Goal: Task Accomplishment & Management: Manage account settings

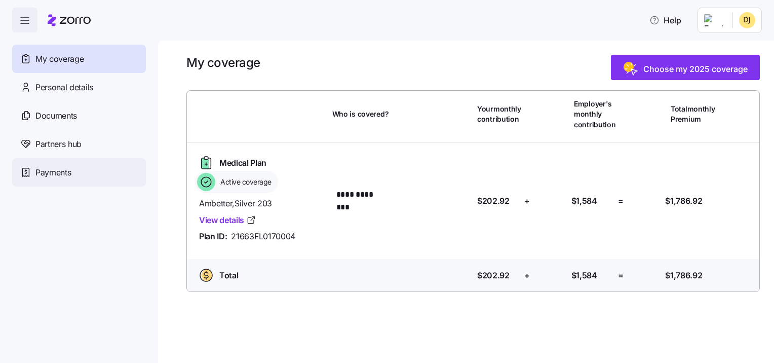
click at [49, 169] on span "Payments" at bounding box center [52, 172] width 35 height 13
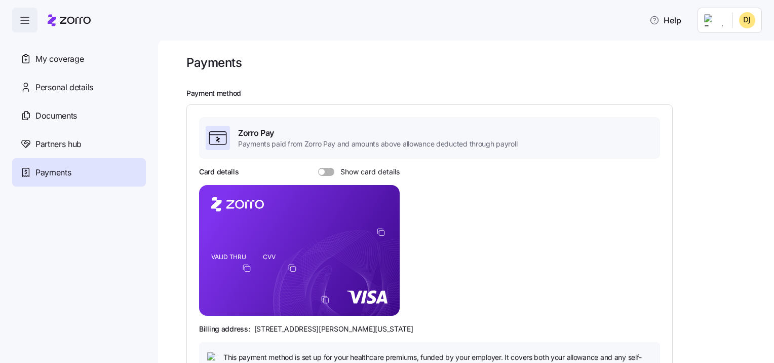
click at [327, 172] on span at bounding box center [330, 172] width 10 height 8
click at [318, 168] on input "Show card details" at bounding box center [318, 168] width 0 height 0
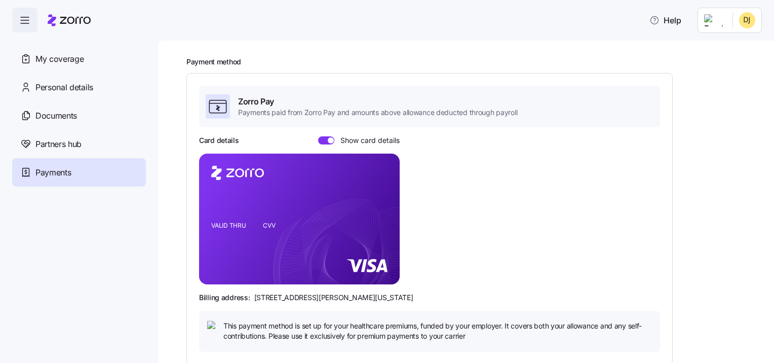
scroll to position [45, 0]
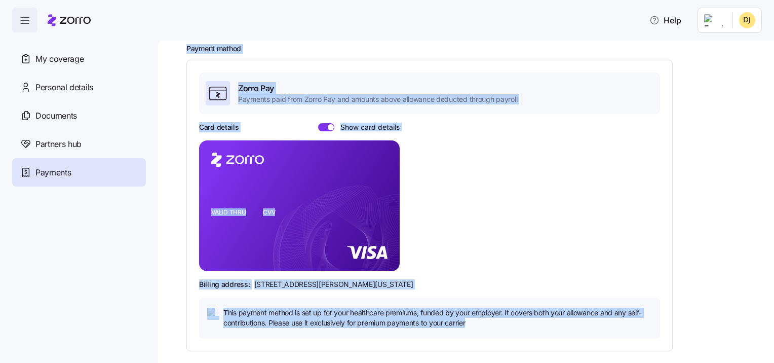
drag, startPoint x: 474, startPoint y: 329, endPoint x: 180, endPoint y: 50, distance: 404.9
click at [180, 50] on div "Payments Payment method Zorro Pay Payments paid from Zorro Pay and amounts abov…" at bounding box center [466, 200] width 616 height 324
click at [440, 268] on div "Card details Show card details VALID THRU CVV Billing address: 810 Sharon Drive…" at bounding box center [429, 230] width 461 height 216
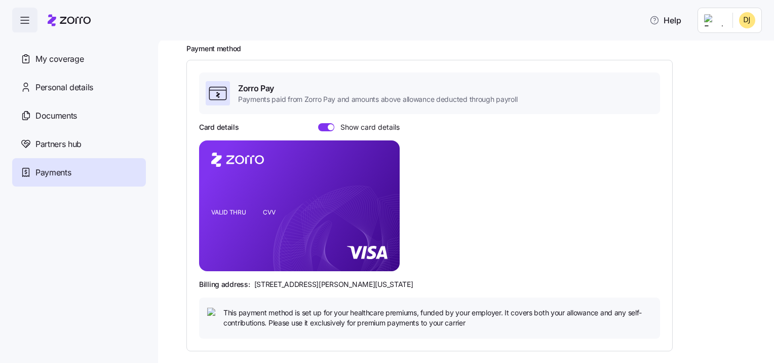
drag, startPoint x: 391, startPoint y: 291, endPoint x: 342, endPoint y: 241, distance: 69.8
click at [388, 286] on div "Card details Show card details VALID THRU CVV Billing address: 810 Sharon Drive…" at bounding box center [429, 230] width 461 height 216
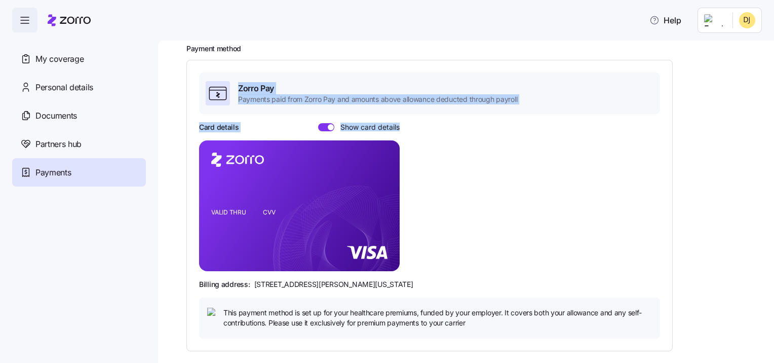
drag, startPoint x: 342, startPoint y: 241, endPoint x: 193, endPoint y: 98, distance: 207.1
click at [193, 98] on div "Zorro Pay Payments paid from Zorro Pay and amounts above allowance deducted thr…" at bounding box center [429, 205] width 486 height 291
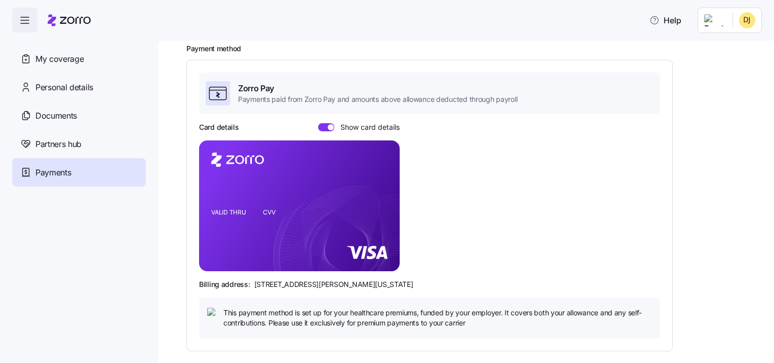
click at [664, 278] on div "Zorro Pay Payments paid from Zorro Pay and amounts above allowance deducted thr…" at bounding box center [429, 205] width 486 height 291
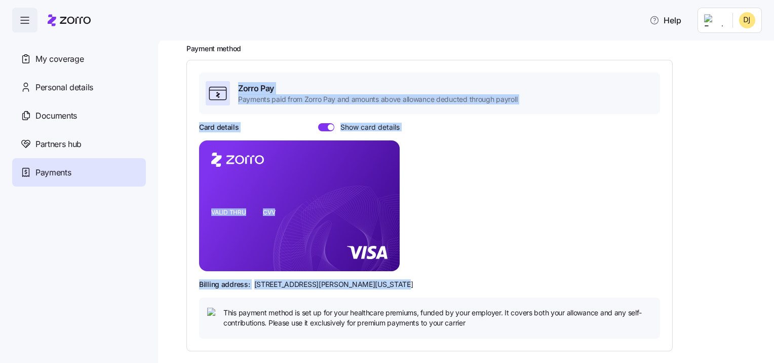
drag, startPoint x: 380, startPoint y: 286, endPoint x: 219, endPoint y: 99, distance: 247.1
click at [219, 99] on div "Zorro Pay Payments paid from Zorro Pay and amounts above allowance deducted thr…" at bounding box center [429, 204] width 461 height 265
click at [219, 99] on icon at bounding box center [218, 93] width 20 height 20
click at [449, 230] on div "Card details Show card details VALID THRU CVV Billing address: 810 Sharon Drive…" at bounding box center [429, 230] width 461 height 216
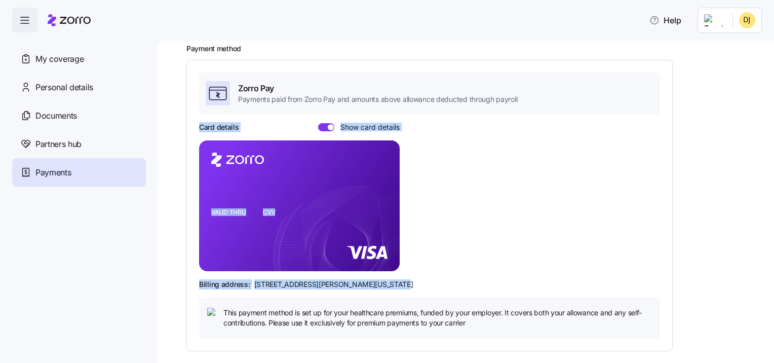
drag, startPoint x: 383, startPoint y: 286, endPoint x: 200, endPoint y: 118, distance: 248.8
click at [200, 118] on div "Zorro Pay Payments paid from Zorro Pay and amounts above allowance deducted thr…" at bounding box center [429, 204] width 461 height 265
click at [322, 126] on span at bounding box center [323, 127] width 10 height 8
click at [318, 123] on input "Show card details" at bounding box center [318, 123] width 0 height 0
click at [430, 279] on div "Billing address: 810 Sharon Drive, Westlake, Ohio 44145" at bounding box center [429, 284] width 461 height 10
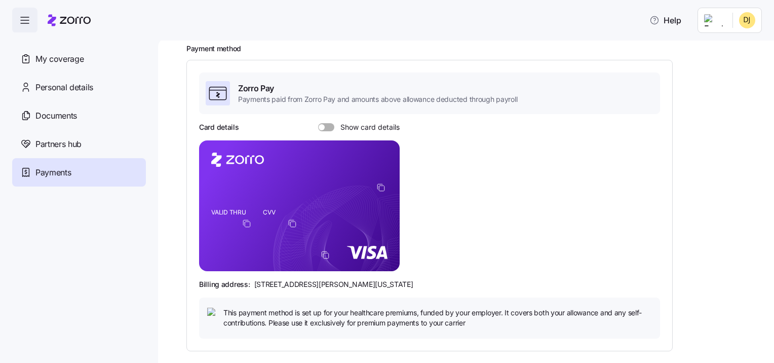
click at [410, 296] on div "Card details Show card details VALID THRU CVV Billing address: 810 Sharon Drive…" at bounding box center [429, 230] width 461 height 216
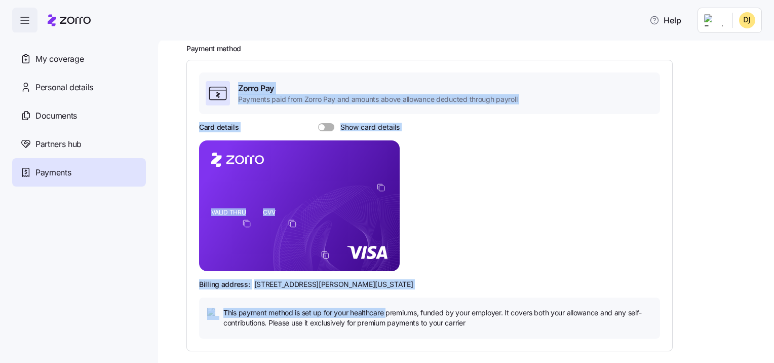
drag, startPoint x: 388, startPoint y: 299, endPoint x: 170, endPoint y: 88, distance: 303.4
click at [170, 88] on div "Payments Payment method Zorro Pay Payments paid from Zorro Pay and amounts abov…" at bounding box center [466, 200] width 616 height 324
click at [409, 178] on div "Card details Show card details VALID THRU CVV Billing address: 810 Sharon Drive…" at bounding box center [429, 230] width 461 height 216
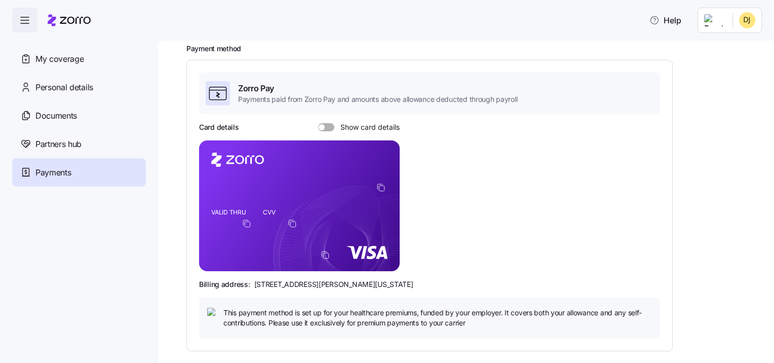
click at [322, 120] on div "Zorro Pay Payments paid from Zorro Pay and amounts above allowance deducted thr…" at bounding box center [429, 204] width 461 height 265
click at [325, 122] on div "Card details Show card details" at bounding box center [299, 127] width 201 height 10
click at [327, 126] on span at bounding box center [330, 127] width 10 height 8
click at [318, 123] on input "Show card details" at bounding box center [318, 123] width 0 height 0
click at [43, 85] on span "Personal details" at bounding box center [64, 87] width 58 height 13
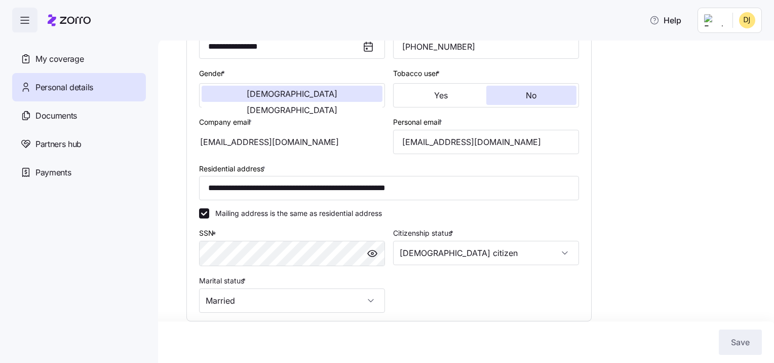
scroll to position [274, 0]
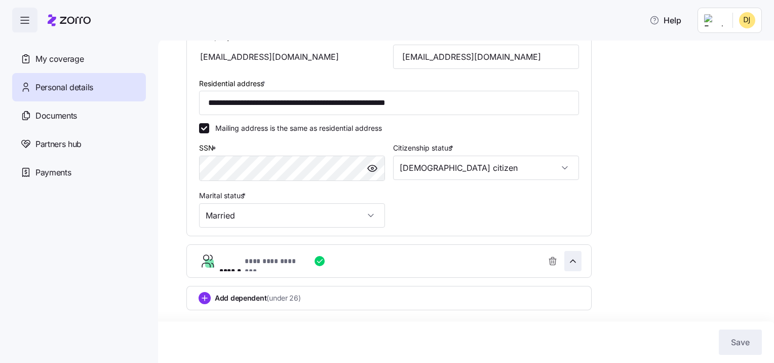
click at [576, 261] on icon "button" at bounding box center [573, 261] width 10 height 10
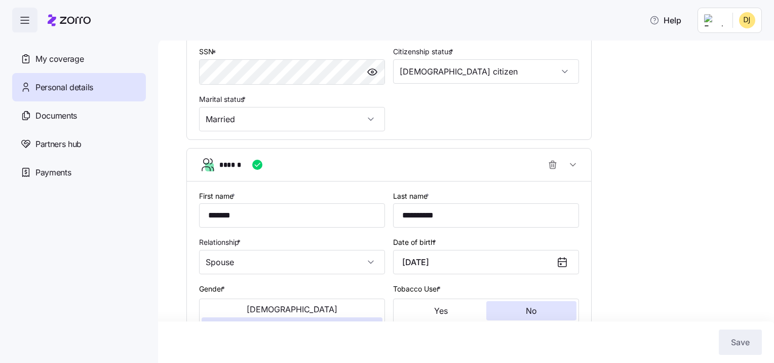
scroll to position [362, 0]
click at [577, 171] on icon "button" at bounding box center [573, 166] width 10 height 10
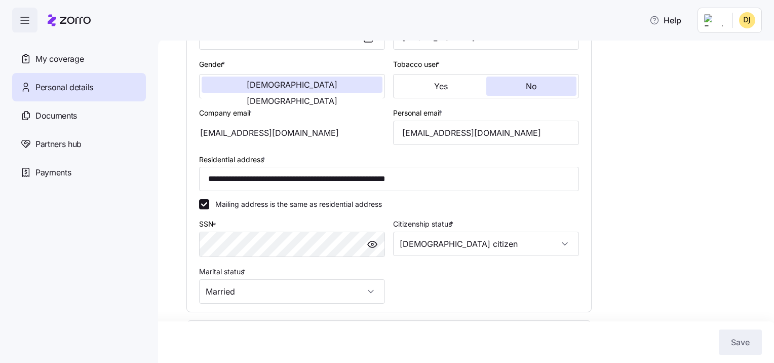
scroll to position [21, 0]
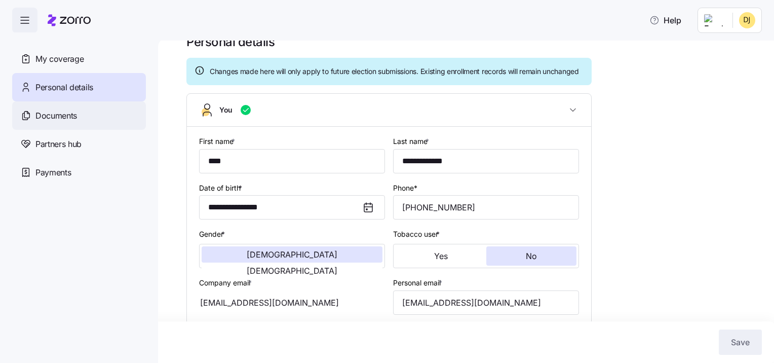
click at [54, 118] on span "Documents" at bounding box center [56, 115] width 42 height 13
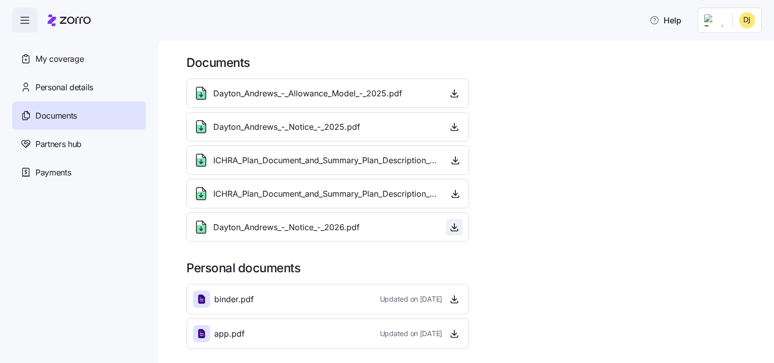
click at [452, 226] on icon "button" at bounding box center [454, 227] width 4 height 2
click at [52, 61] on span "My coverage" at bounding box center [59, 59] width 48 height 13
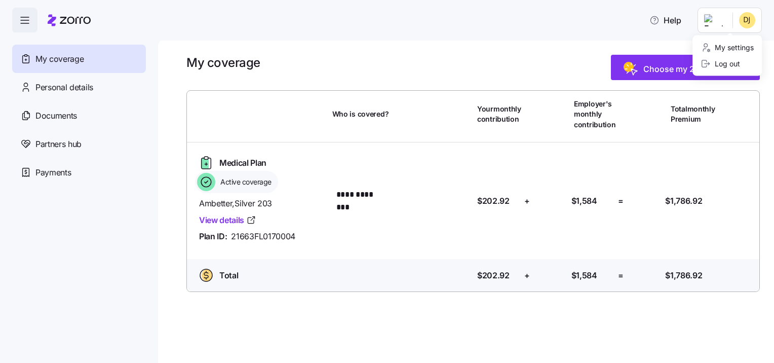
click at [748, 15] on html "**********" at bounding box center [387, 178] width 774 height 357
click at [722, 64] on div "Log out" at bounding box center [720, 63] width 40 height 11
